Goal: Information Seeking & Learning: Learn about a topic

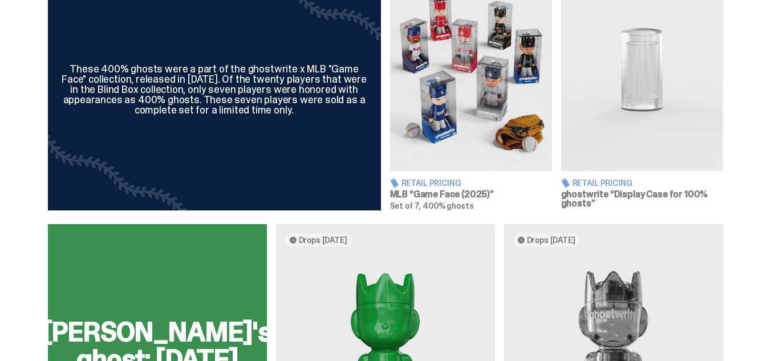
scroll to position [457, 0]
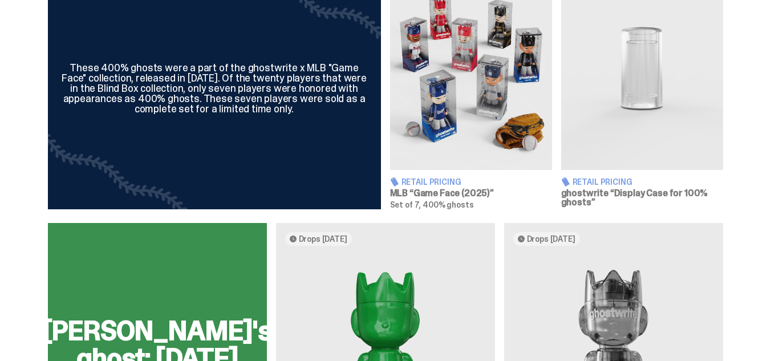
click at [439, 183] on span "Retail Pricing" at bounding box center [432, 182] width 60 height 8
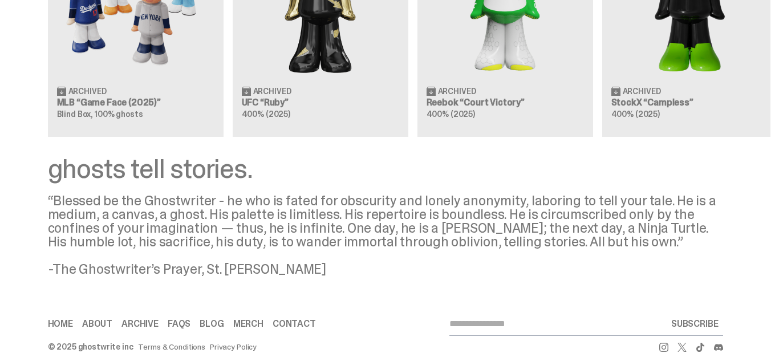
scroll to position [1179, 0]
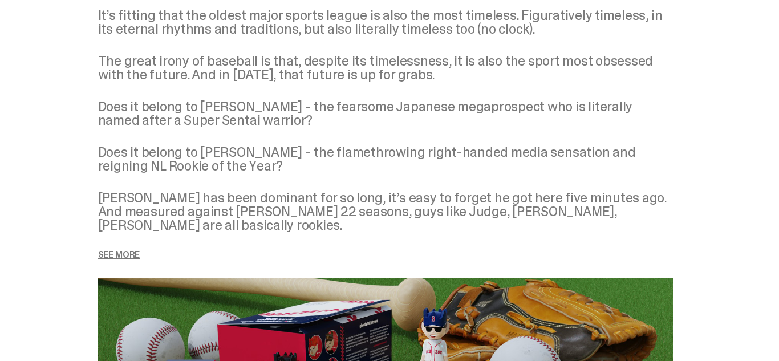
scroll to position [1438, 0]
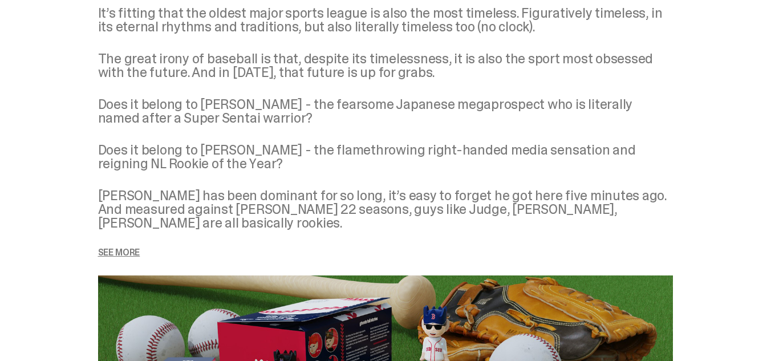
click at [136, 248] on p "See more" at bounding box center [385, 252] width 575 height 9
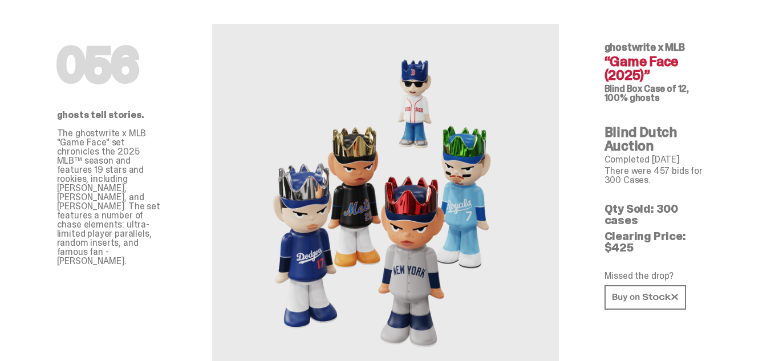
scroll to position [0, 0]
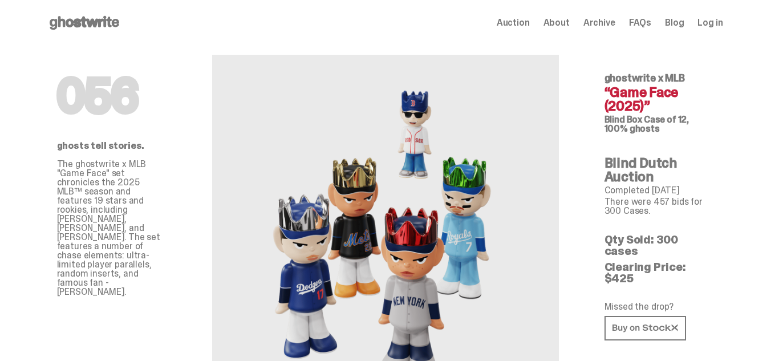
click at [72, 23] on icon at bounding box center [84, 23] width 73 height 18
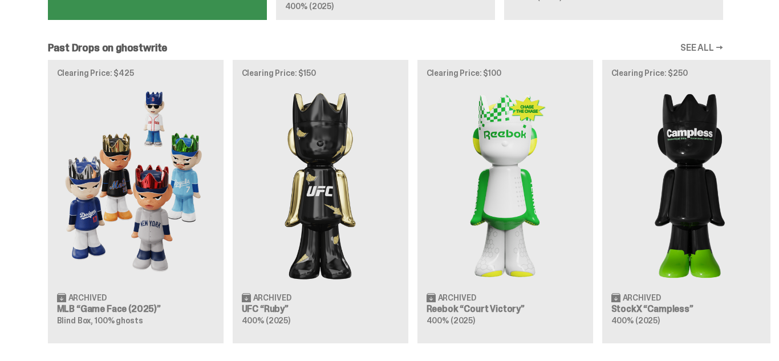
scroll to position [967, 0]
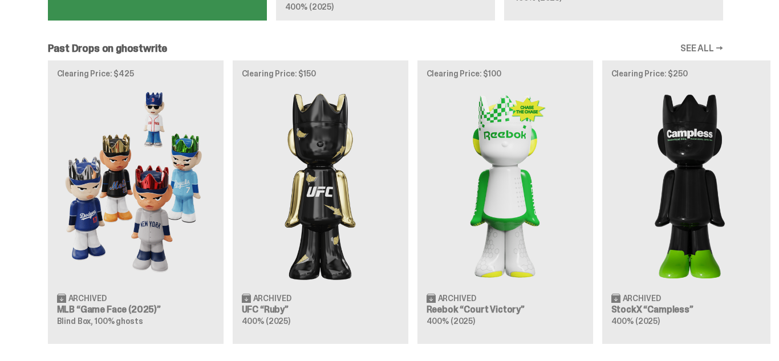
click at [123, 152] on div "Clearing Price: $425 Archived MLB “Game Face (2025)” Blind Box, 100% ghosts Cle…" at bounding box center [385, 201] width 771 height 283
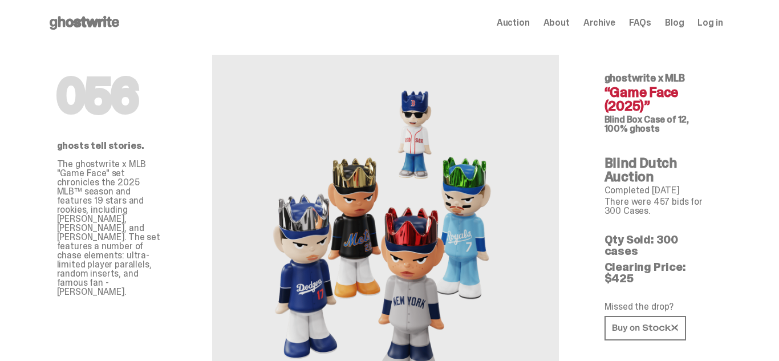
click at [565, 19] on span "About" at bounding box center [557, 22] width 26 height 9
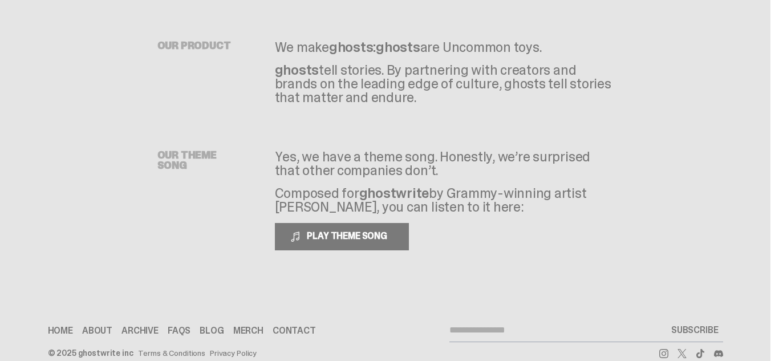
scroll to position [180, 0]
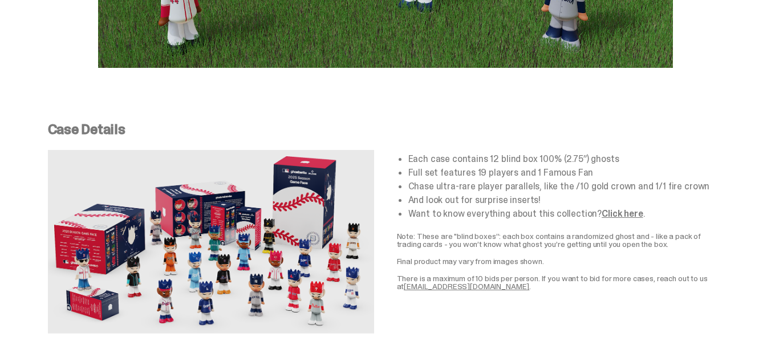
scroll to position [1977, 0]
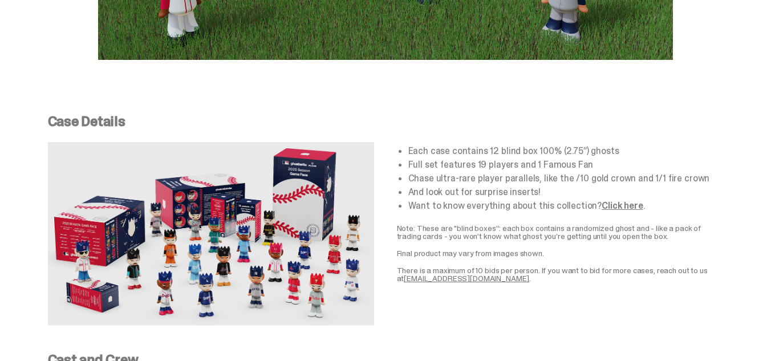
click at [614, 200] on link "Click here" at bounding box center [622, 206] width 41 height 12
